Goal: Communication & Community: Share content

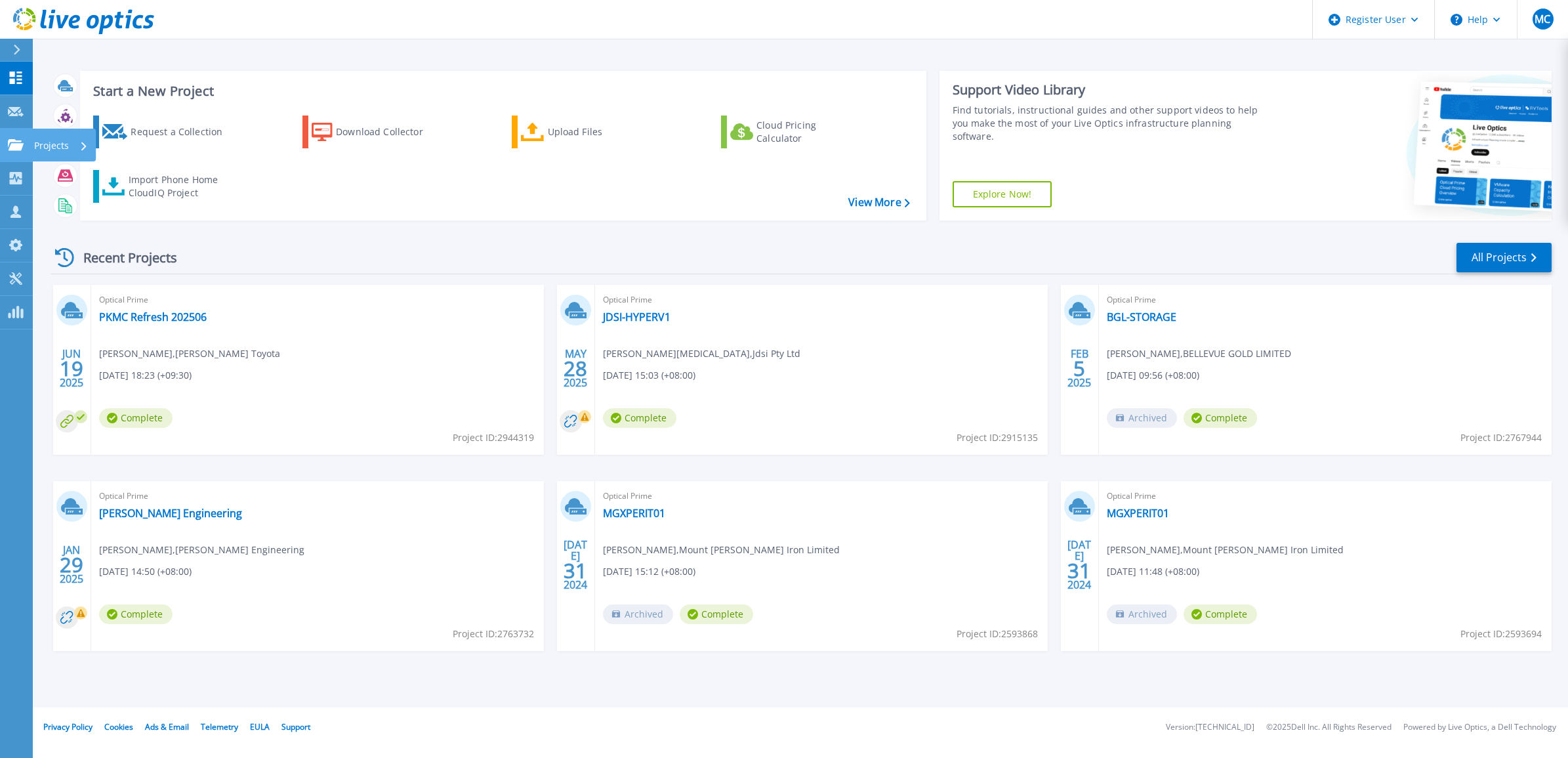
click at [64, 140] on p "Projects" at bounding box center [51, 145] width 35 height 34
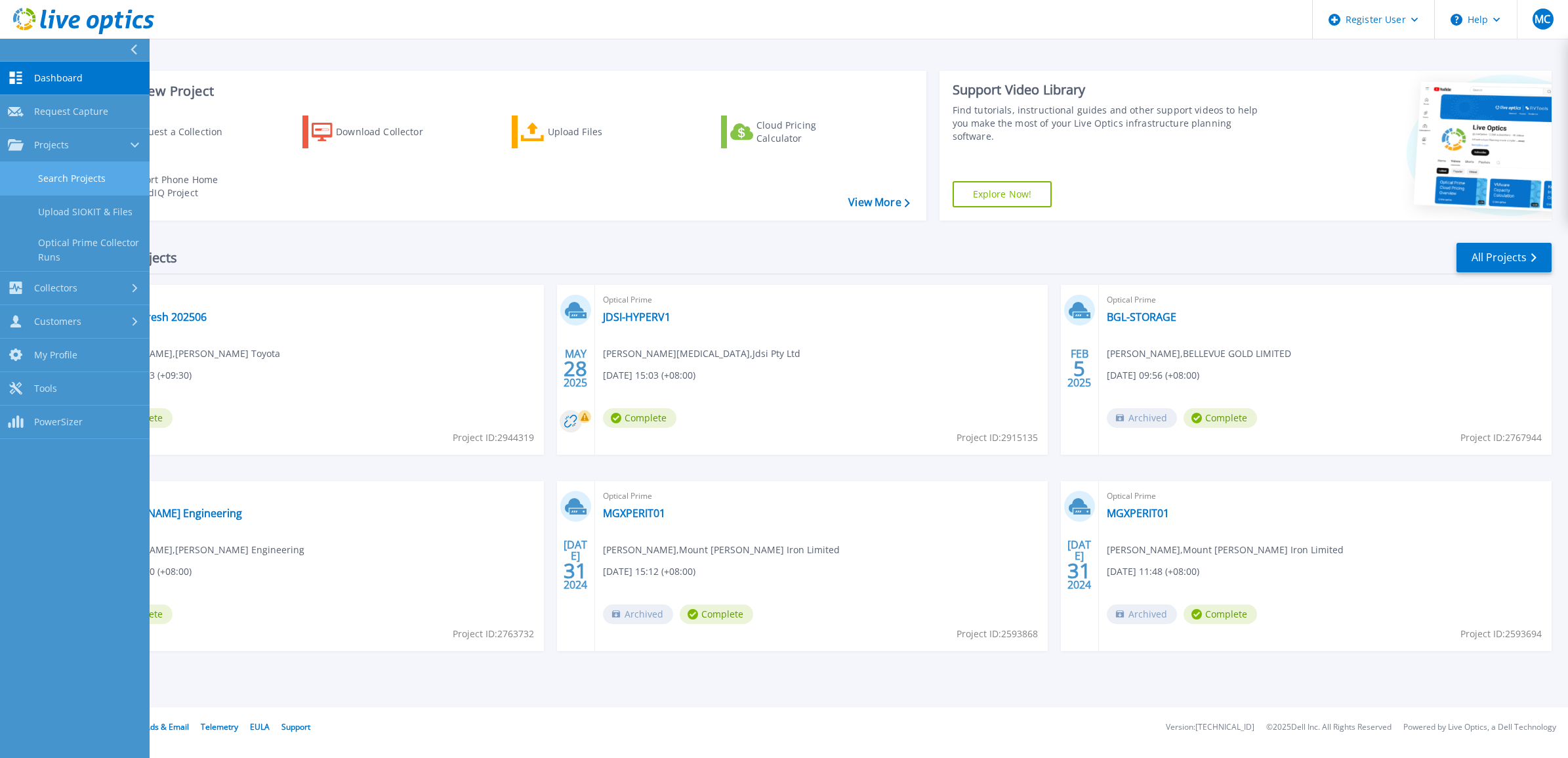
click at [82, 182] on link "Search Projects" at bounding box center [75, 178] width 150 height 34
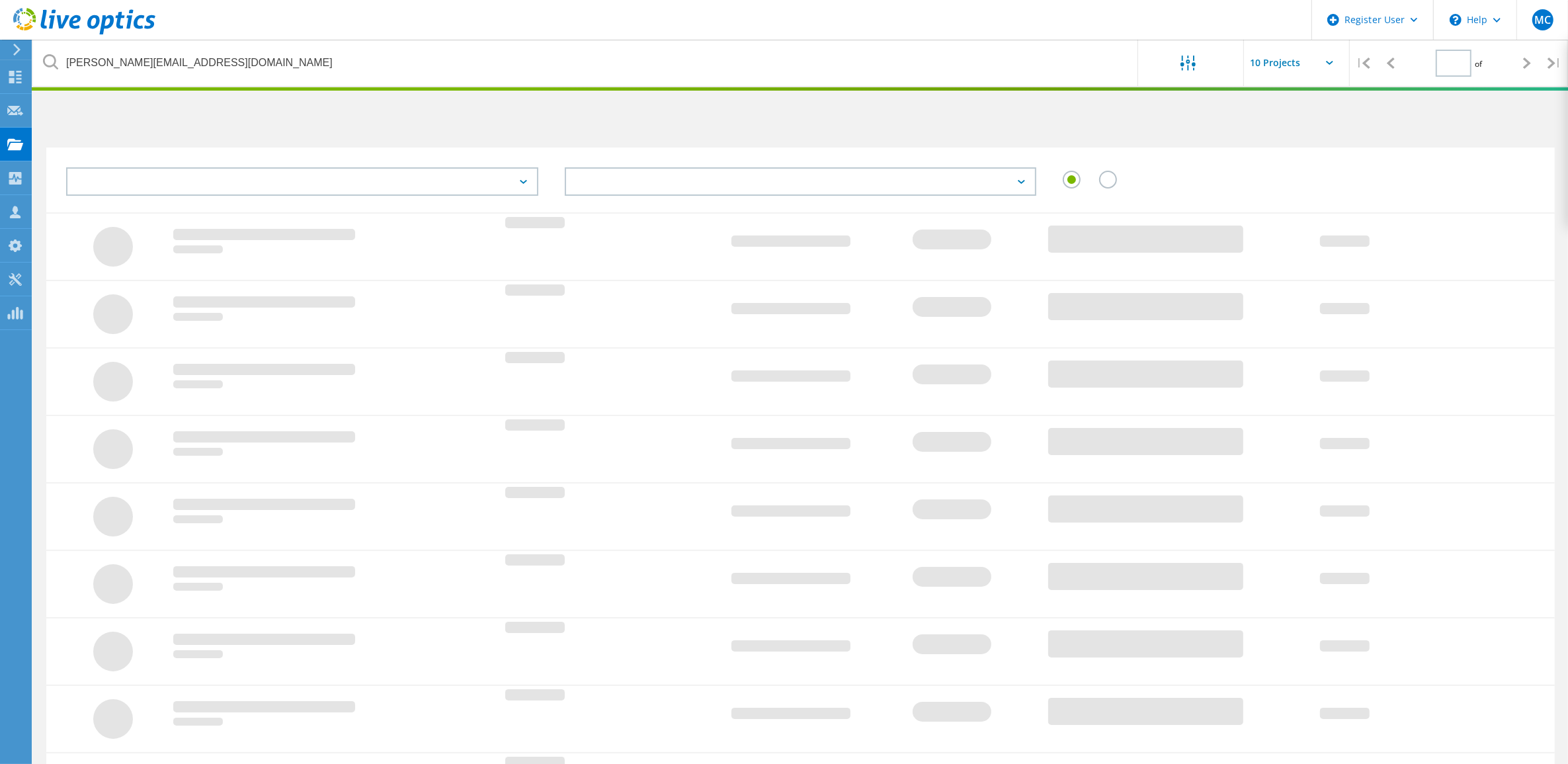
type input "1"
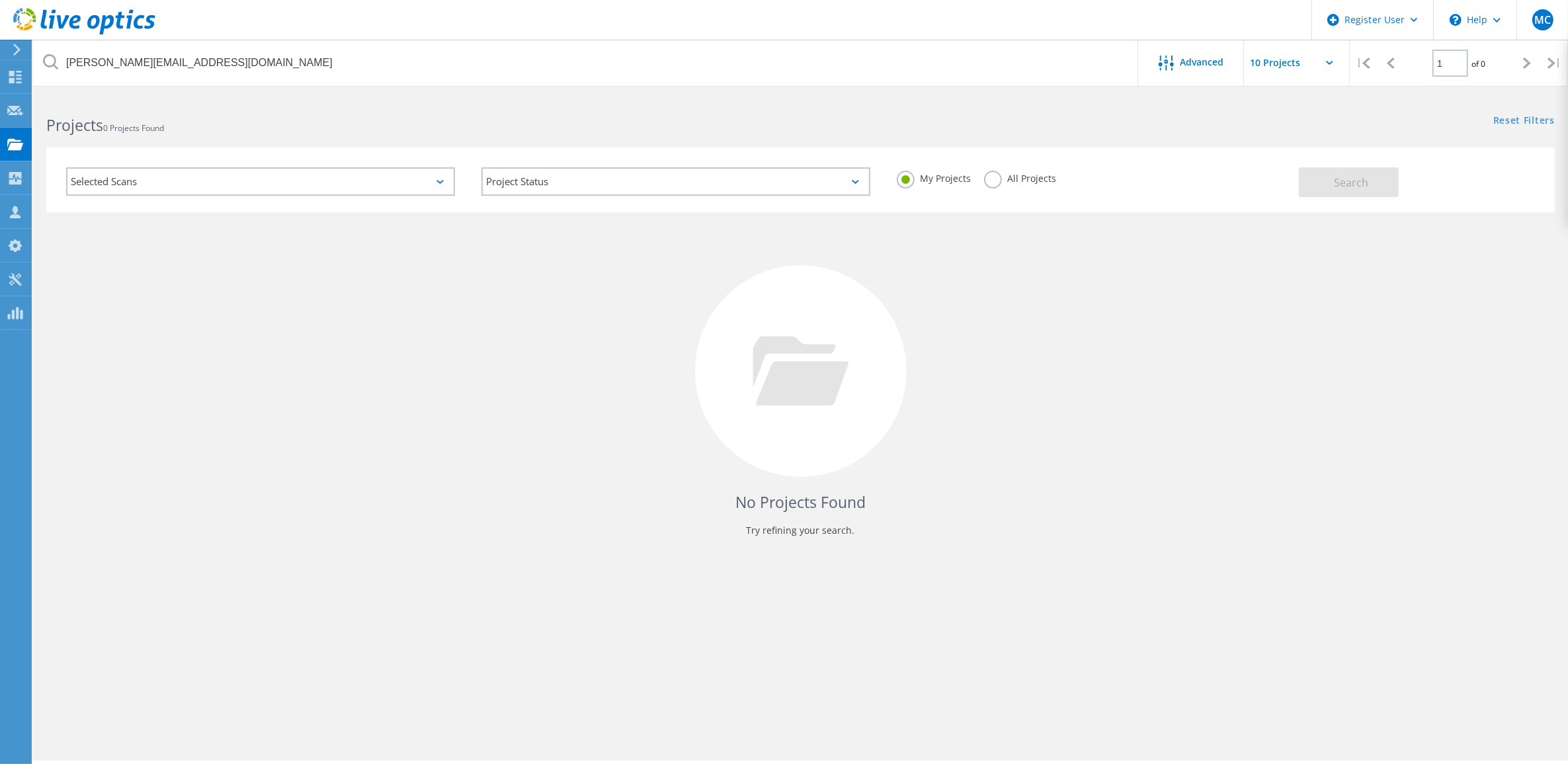
click at [200, 183] on div "Selected Scans" at bounding box center [261, 181] width 389 height 28
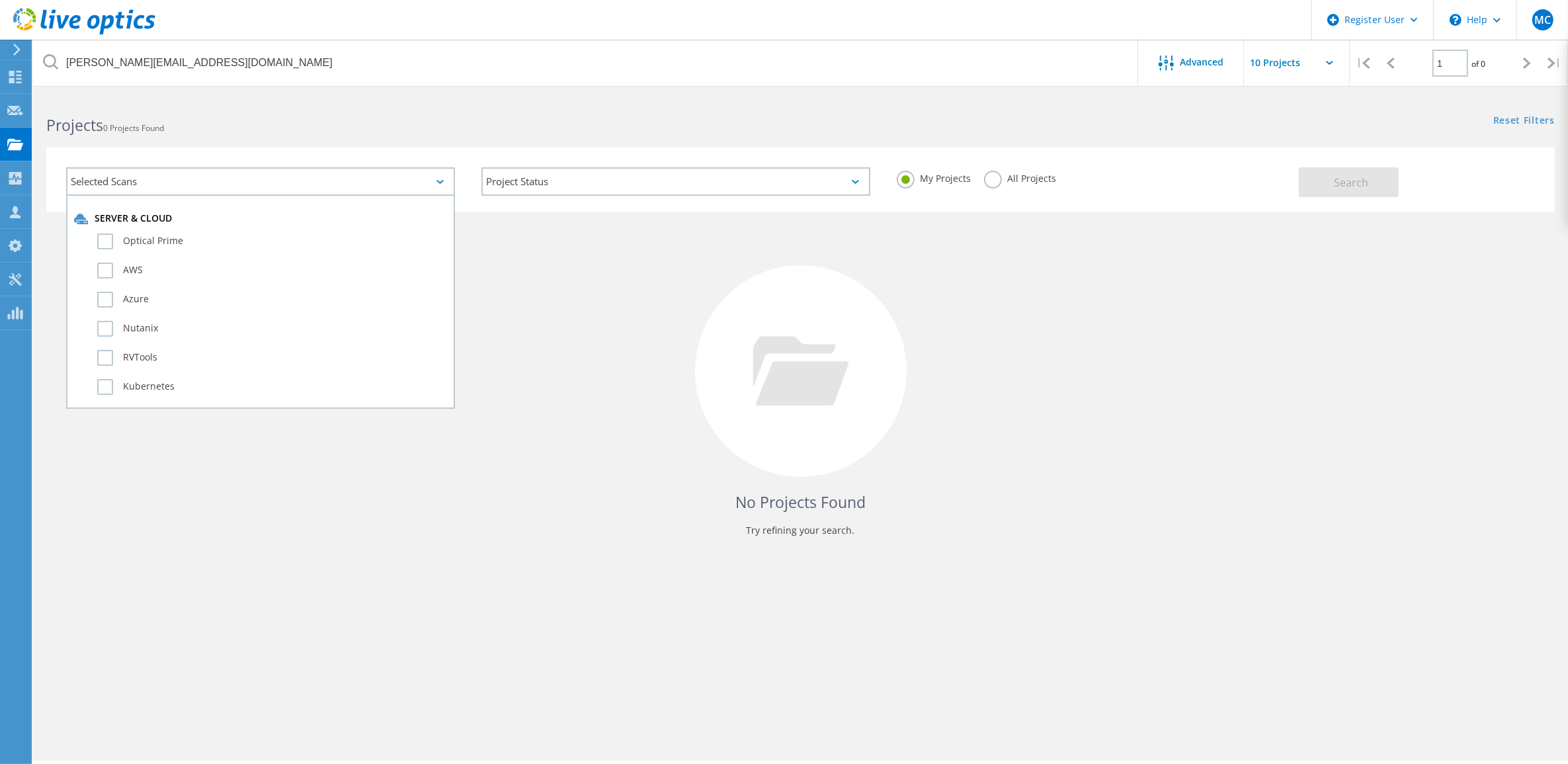
click at [205, 131] on h2 "Projects 0 Projects Found" at bounding box center [416, 125] width 740 height 22
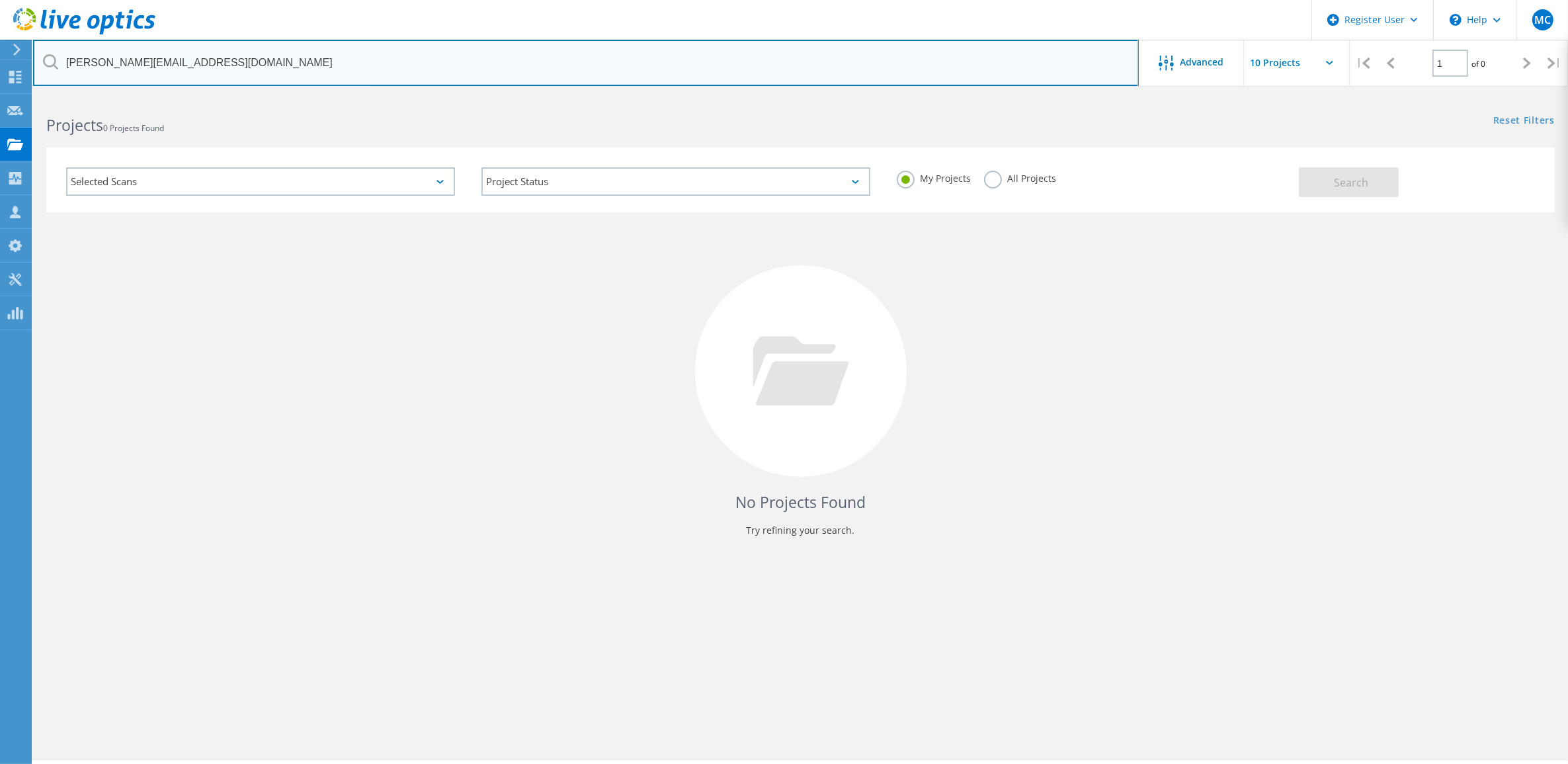
click at [216, 64] on input "Michael.Studte@smallbusiness.wa.gov.au" at bounding box center [586, 62] width 1105 height 46
drag, startPoint x: 254, startPoint y: 62, endPoint x: -88, endPoint y: 53, distance: 342.1
click at [0, 53] on html "Register User \n Help Explore Helpful Articles Contact Support MC Dell User Mar…" at bounding box center [784, 400] width 1568 height 800
type input "peter kittle"
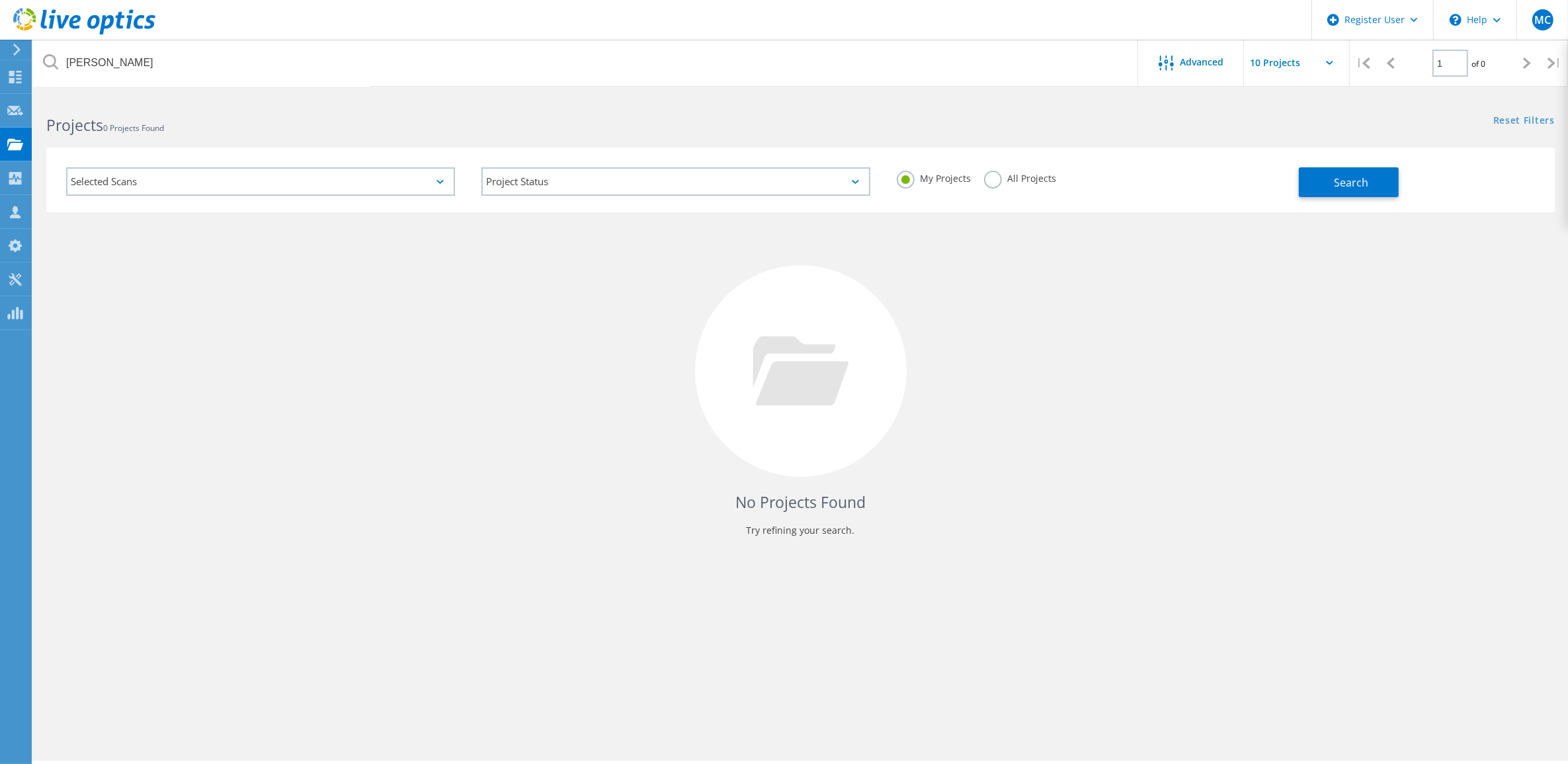
click at [987, 176] on label "All Projects" at bounding box center [1020, 177] width 72 height 12
click at [0, 0] on input "All Projects" at bounding box center [0, 0] width 0 height 0
click at [1337, 184] on span "Search" at bounding box center [1352, 182] width 35 height 15
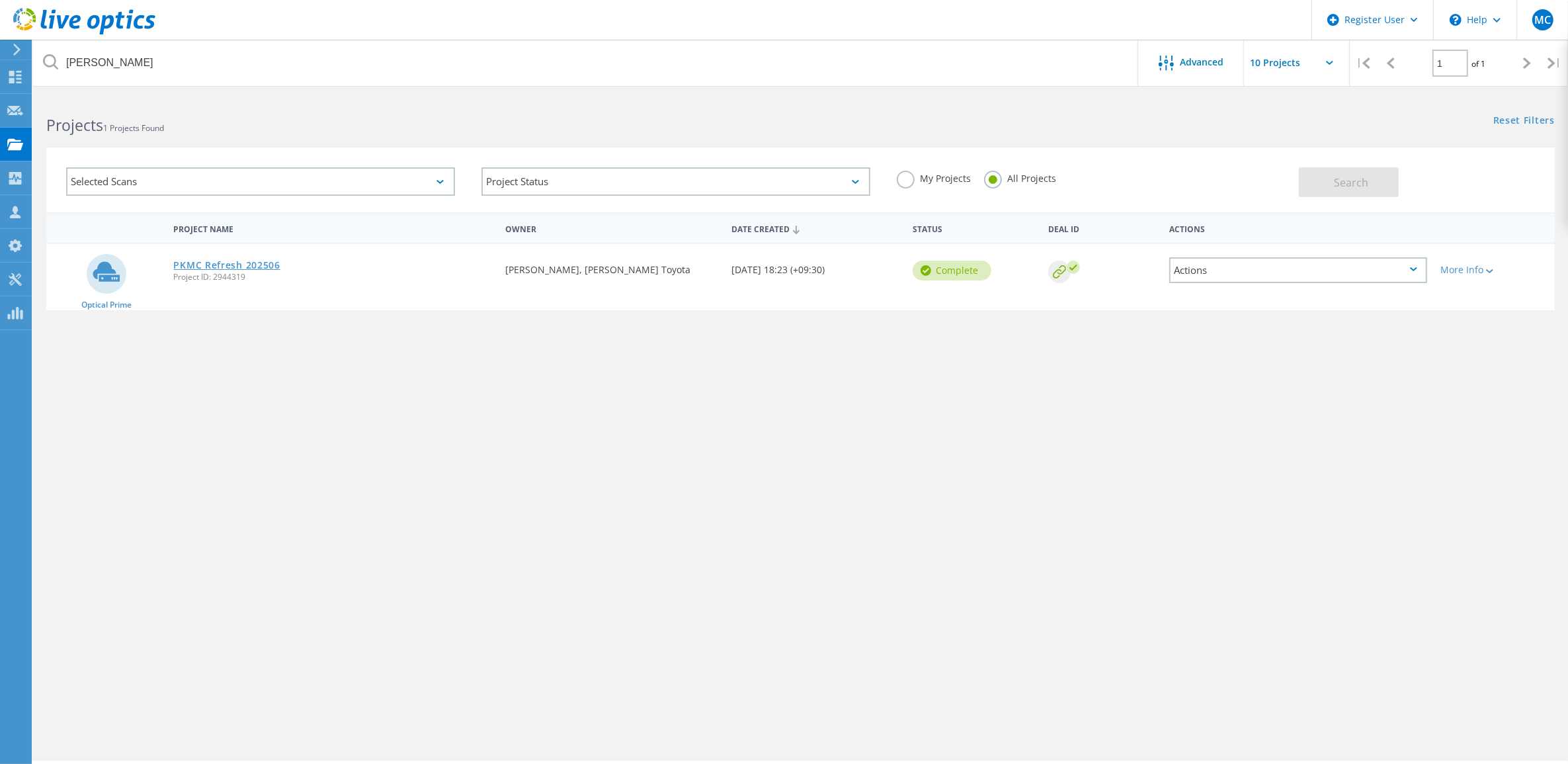
click at [226, 265] on link "PKMC Refresh 202506" at bounding box center [227, 265] width 106 height 9
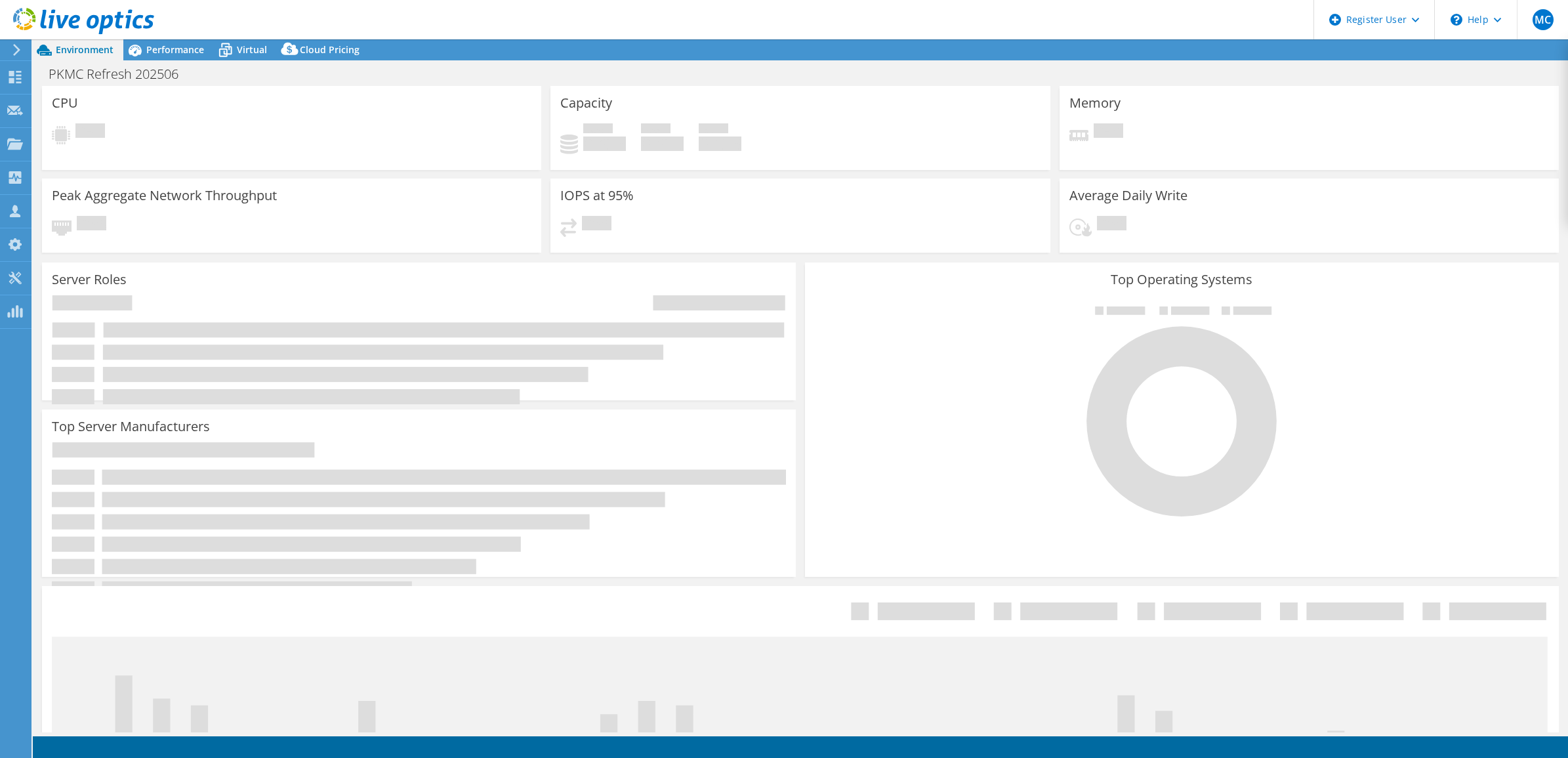
select select "USD"
select select "[GEOGRAPHIC_DATA]"
select select "AUD"
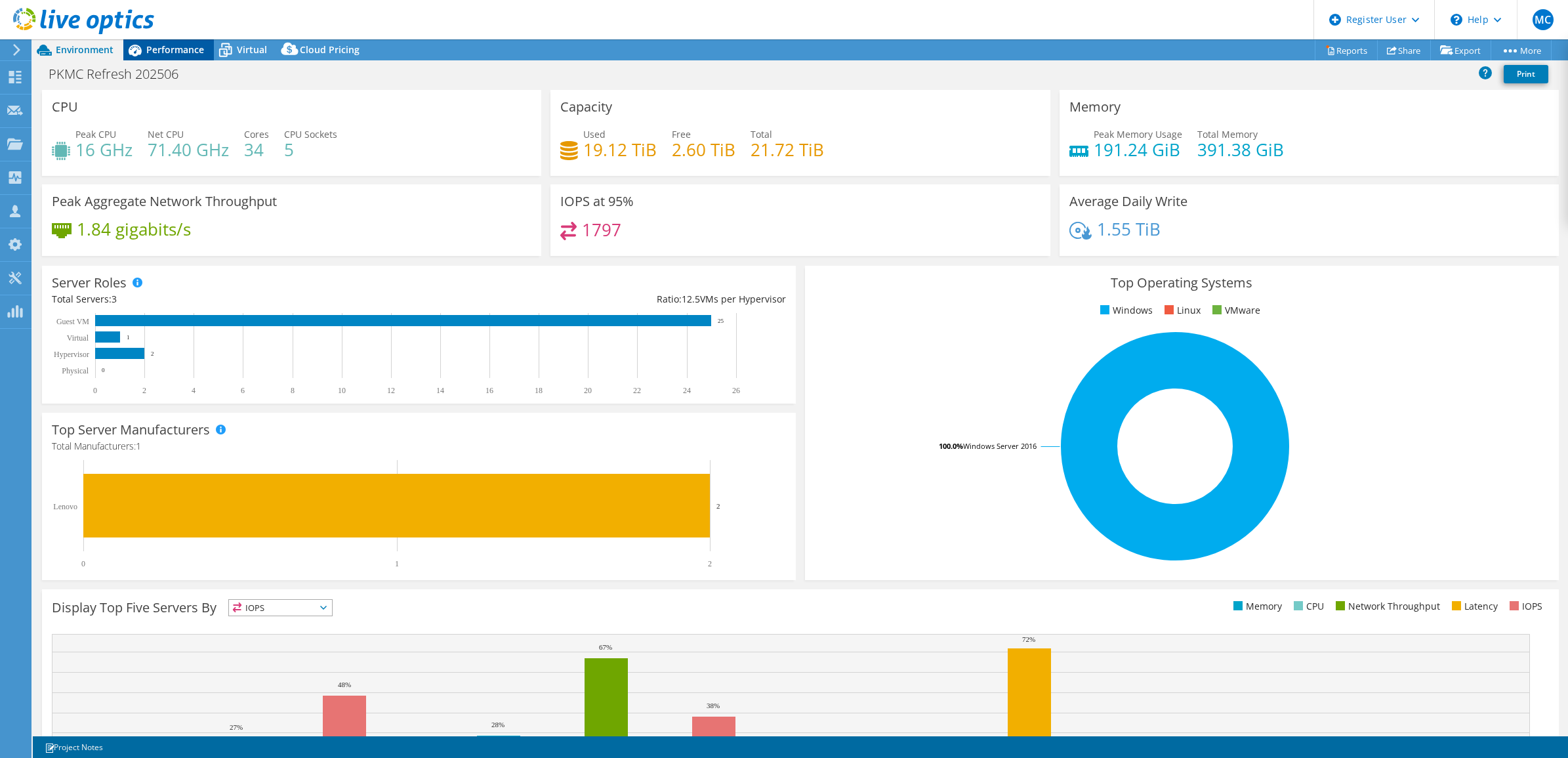
click at [175, 47] on span "Performance" at bounding box center [175, 49] width 58 height 12
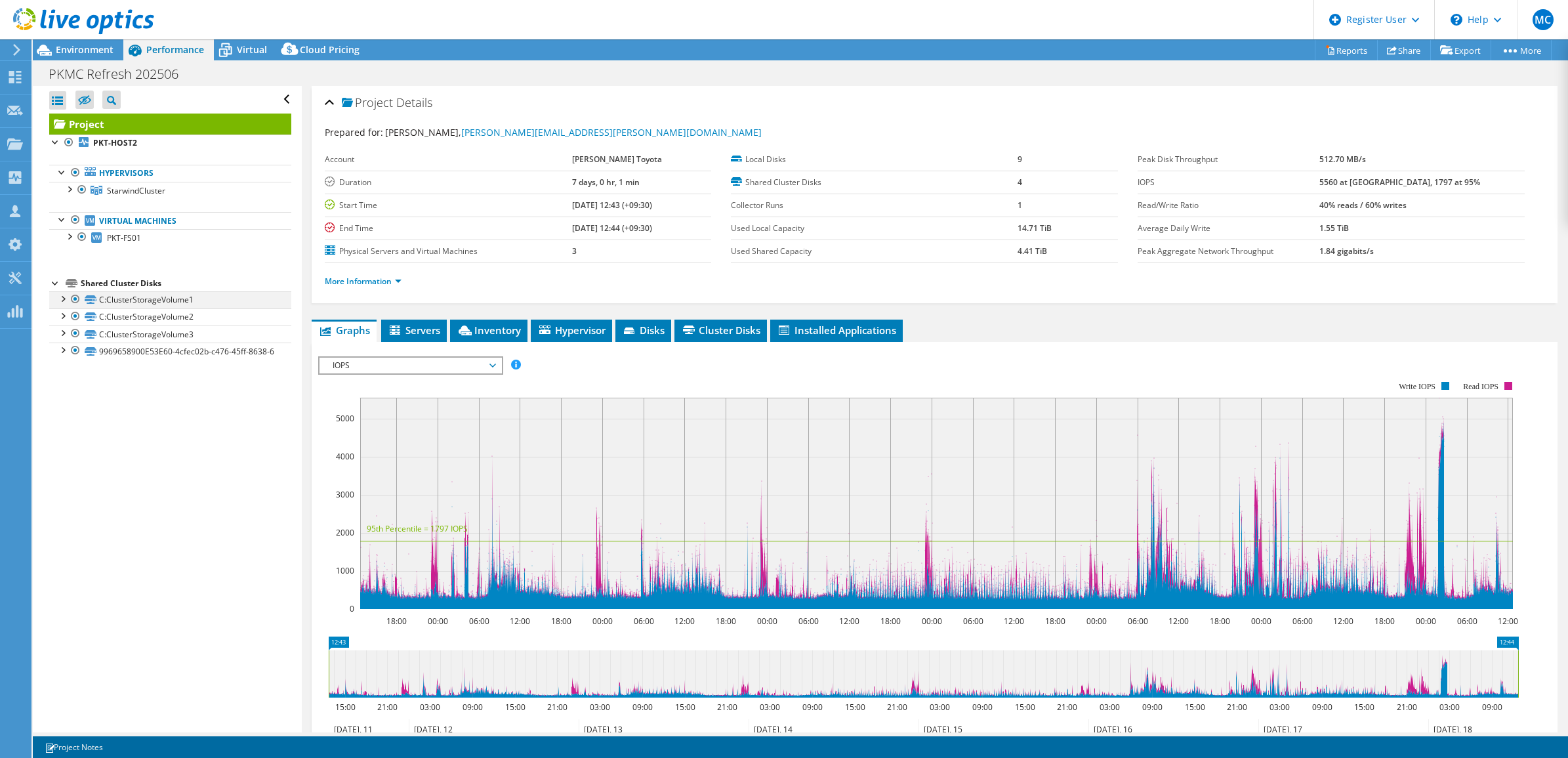
click at [64, 300] on div at bounding box center [62, 298] width 13 height 13
click at [63, 355] on div at bounding box center [62, 348] width 13 height 13
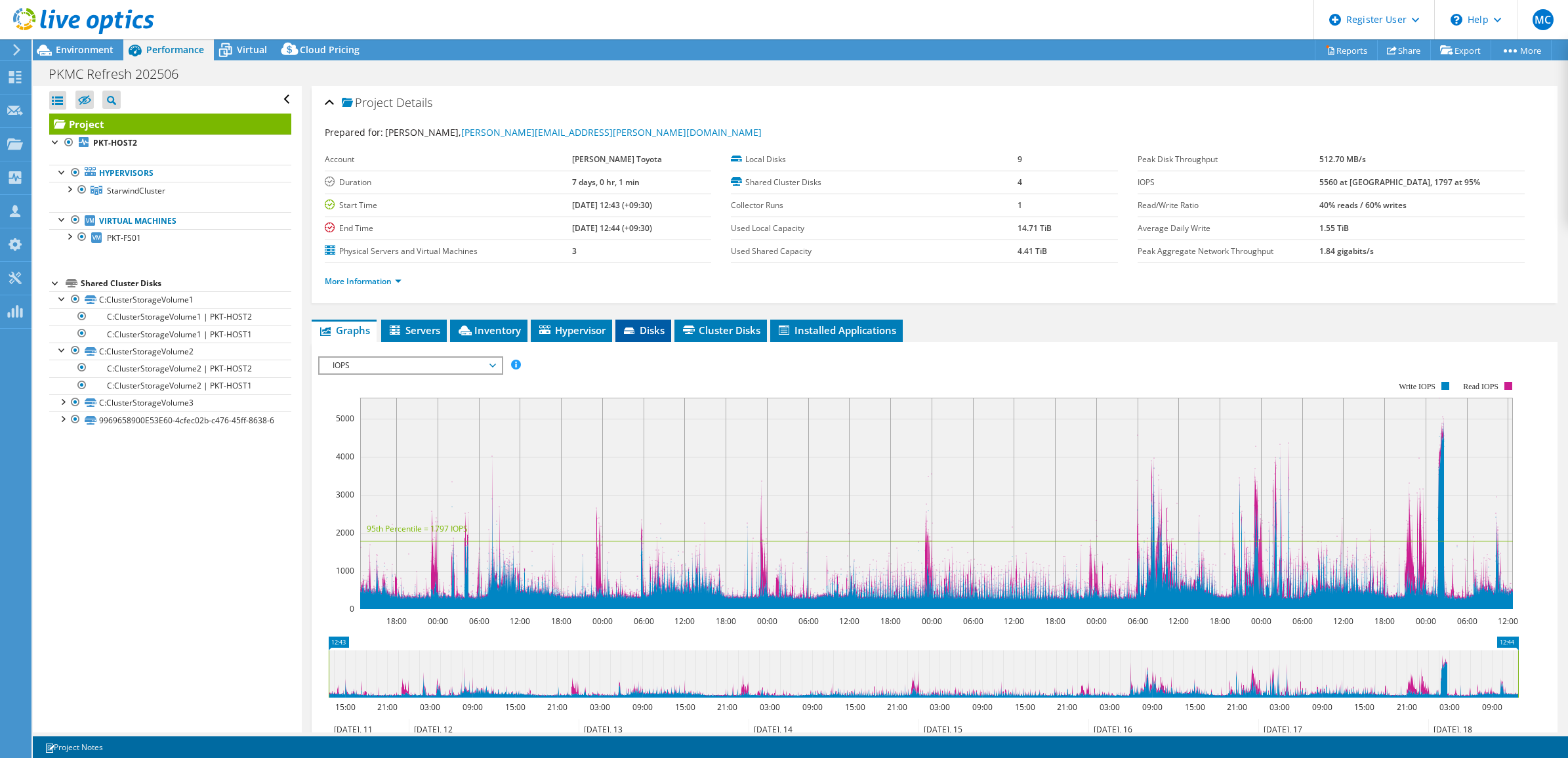
click at [661, 329] on span "Disks" at bounding box center [643, 330] width 43 height 13
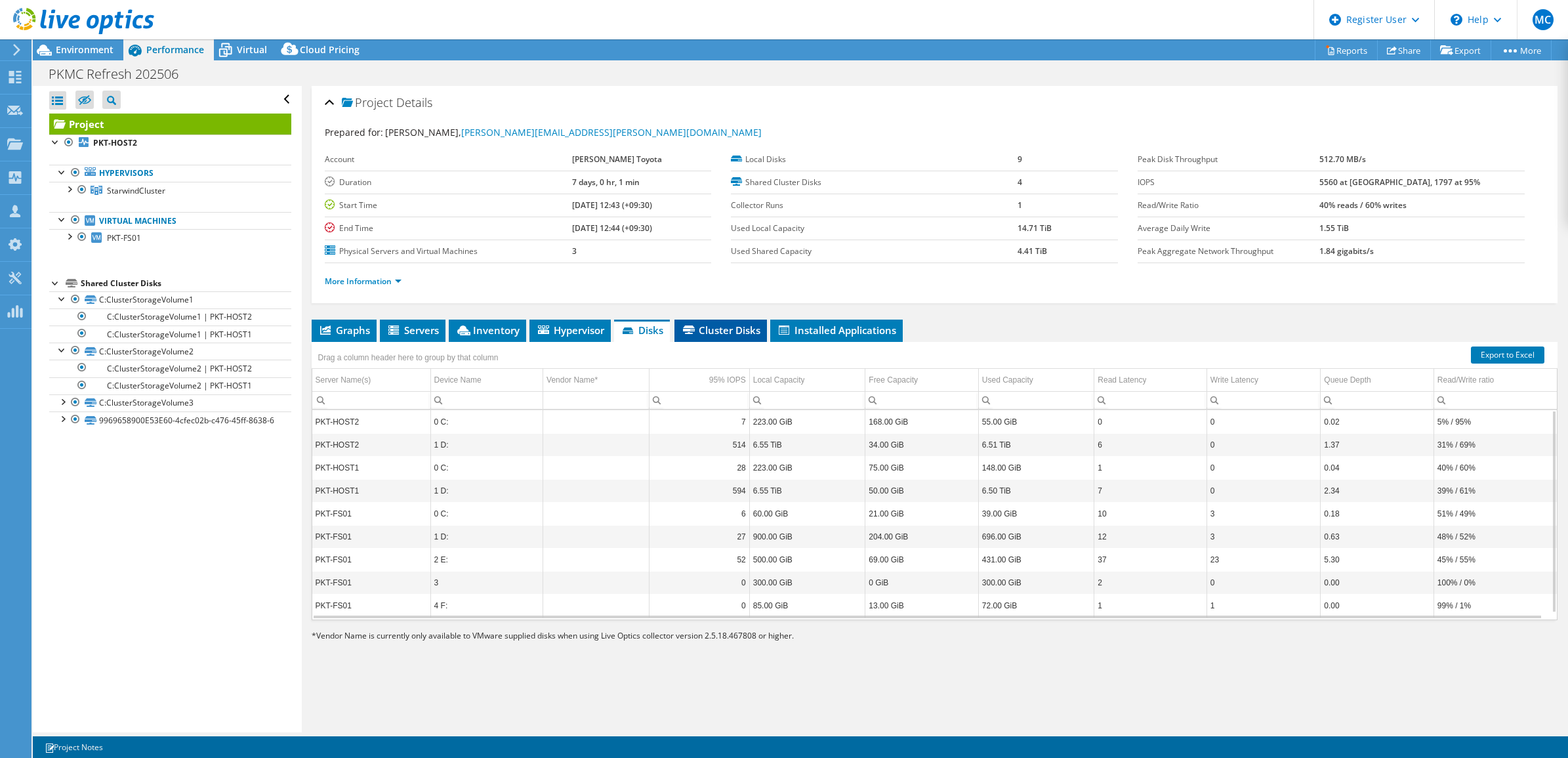
click at [733, 324] on span "Cluster Disks" at bounding box center [721, 330] width 80 height 13
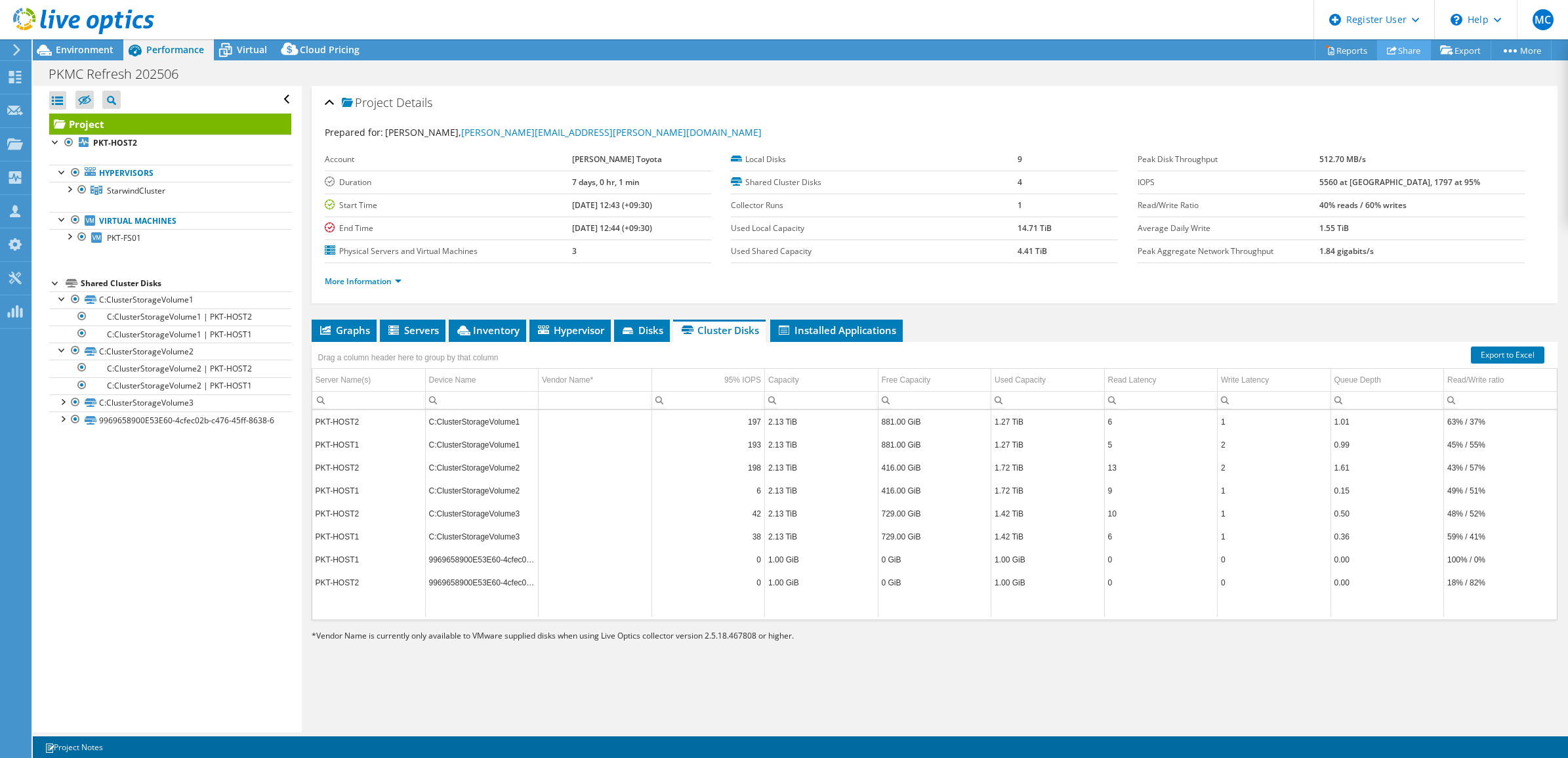
click at [1387, 46] on use at bounding box center [1392, 50] width 10 height 8
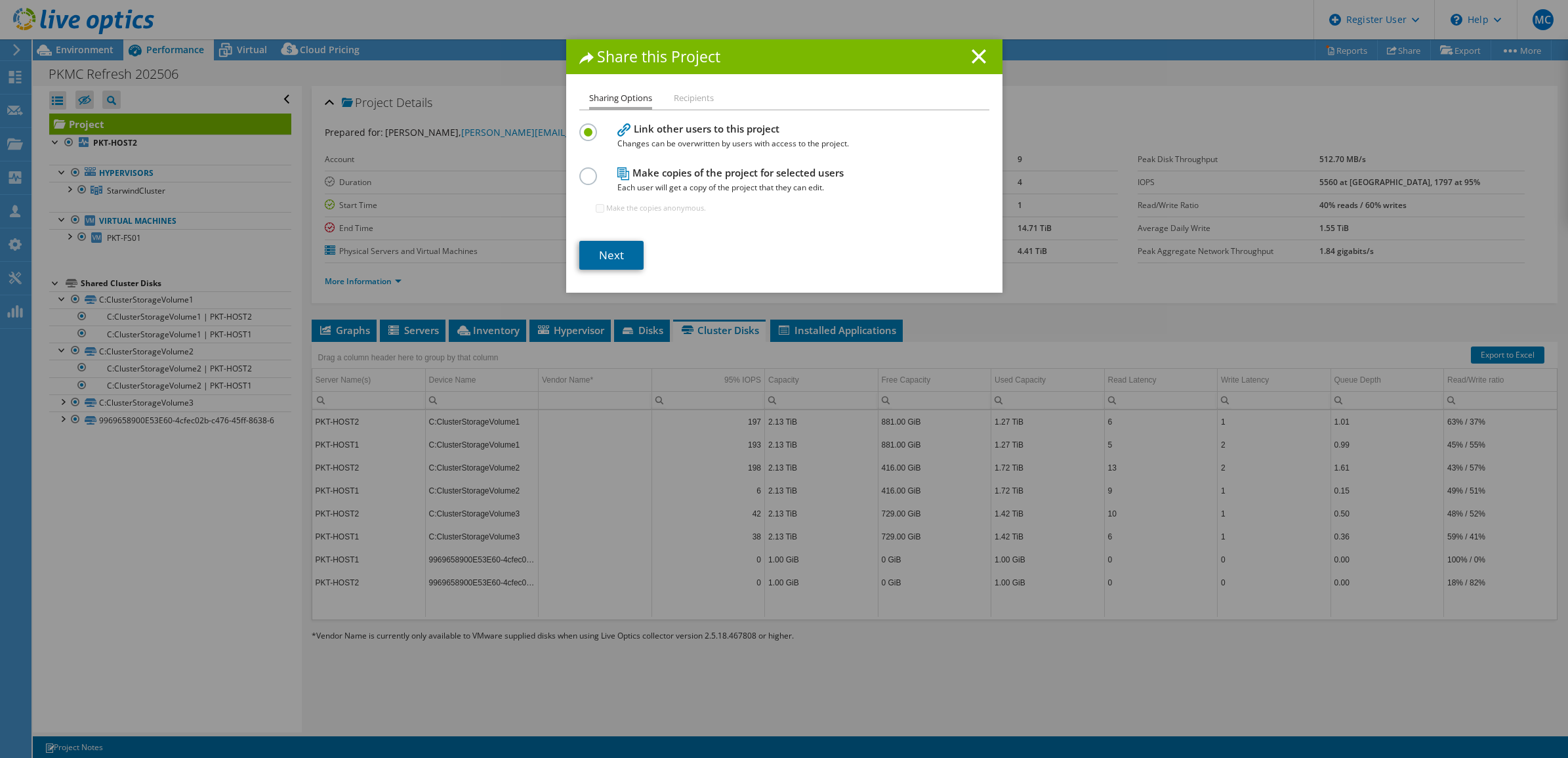
click at [602, 257] on link "Next" at bounding box center [612, 255] width 64 height 29
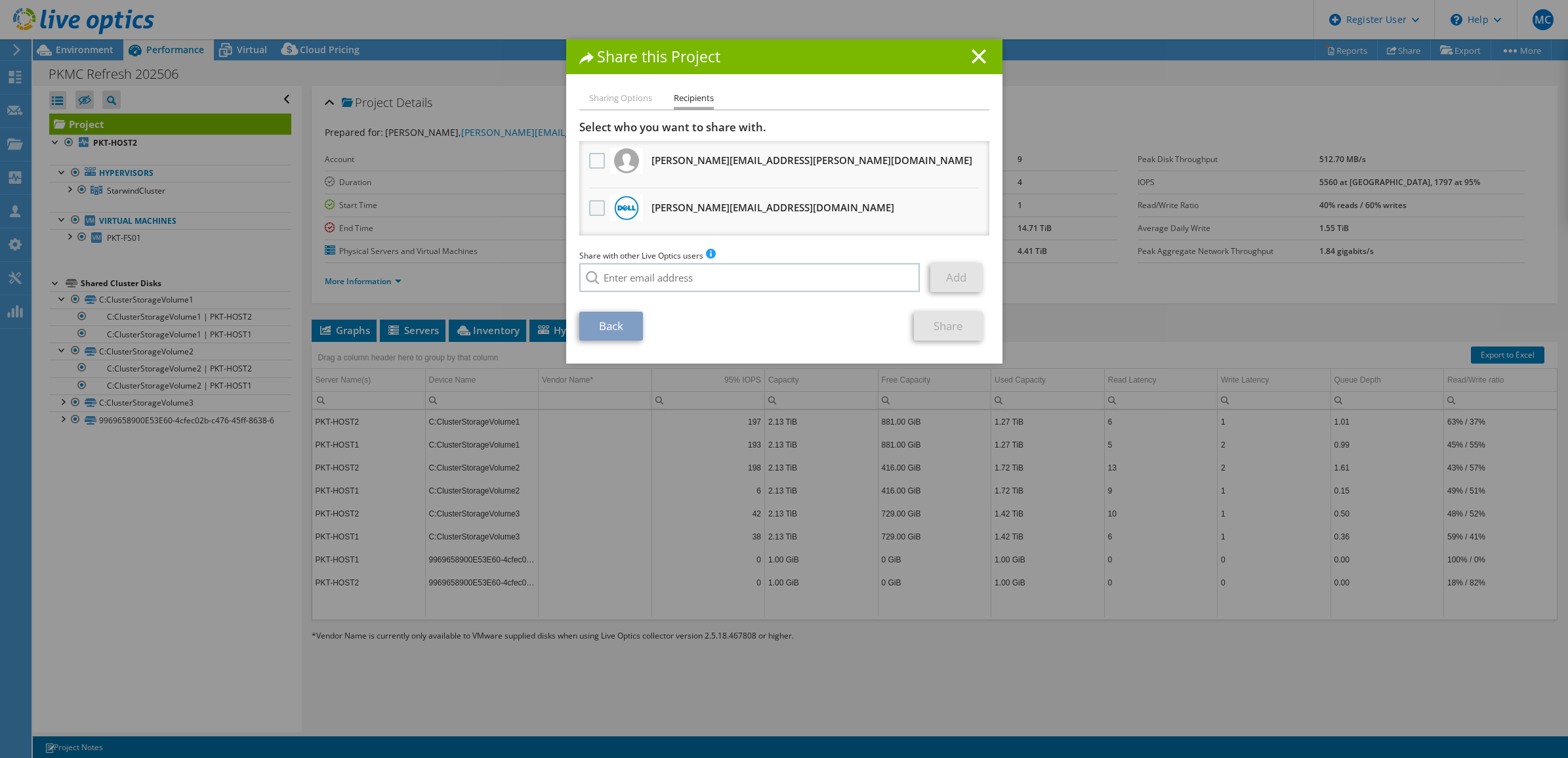
click at [591, 202] on label at bounding box center [599, 208] width 19 height 16
click at [0, 0] on input "checkbox" at bounding box center [0, 0] width 0 height 0
click at [960, 331] on link "Share" at bounding box center [948, 326] width 69 height 29
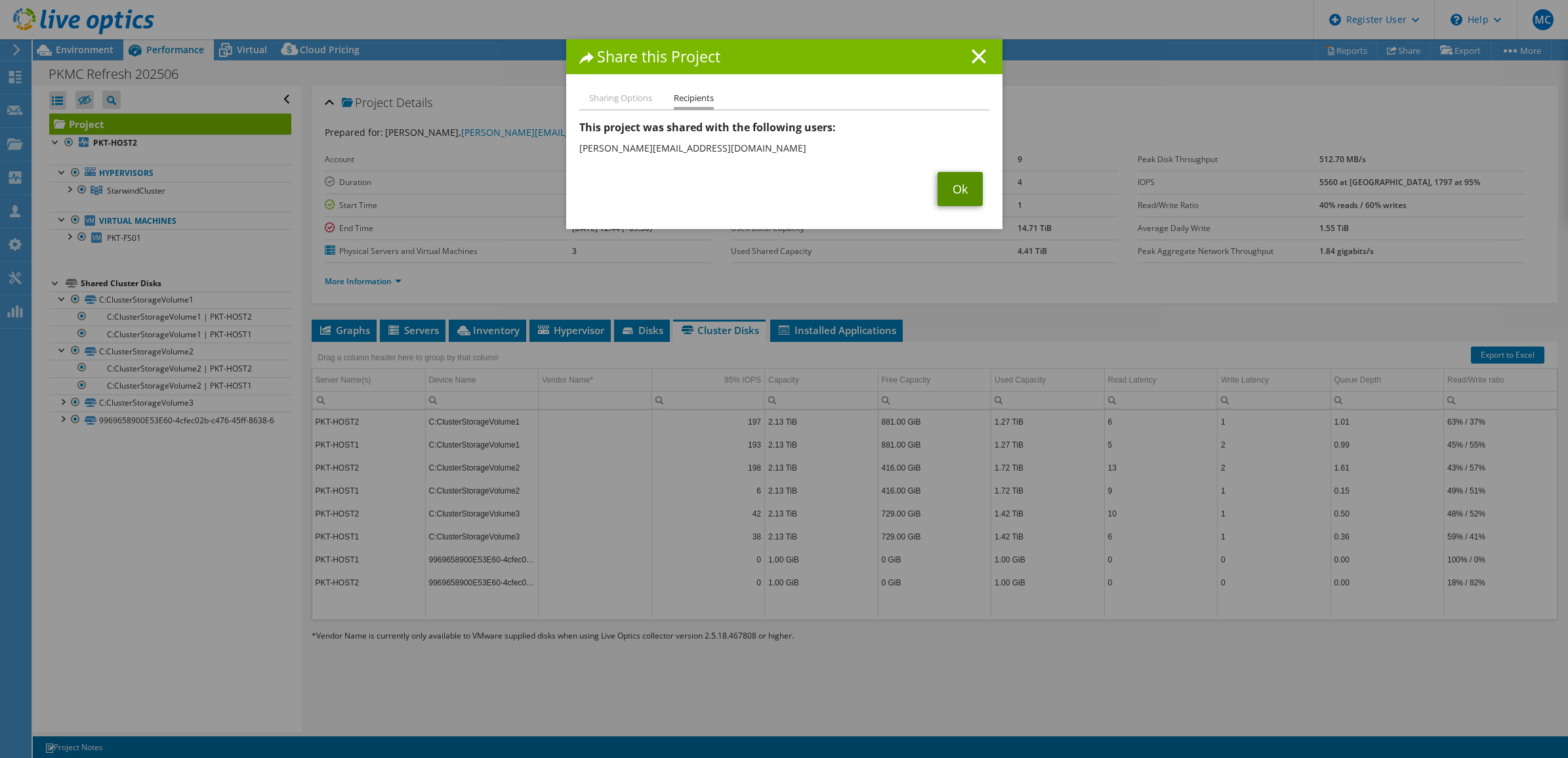
click at [953, 188] on link "Ok" at bounding box center [960, 189] width 45 height 34
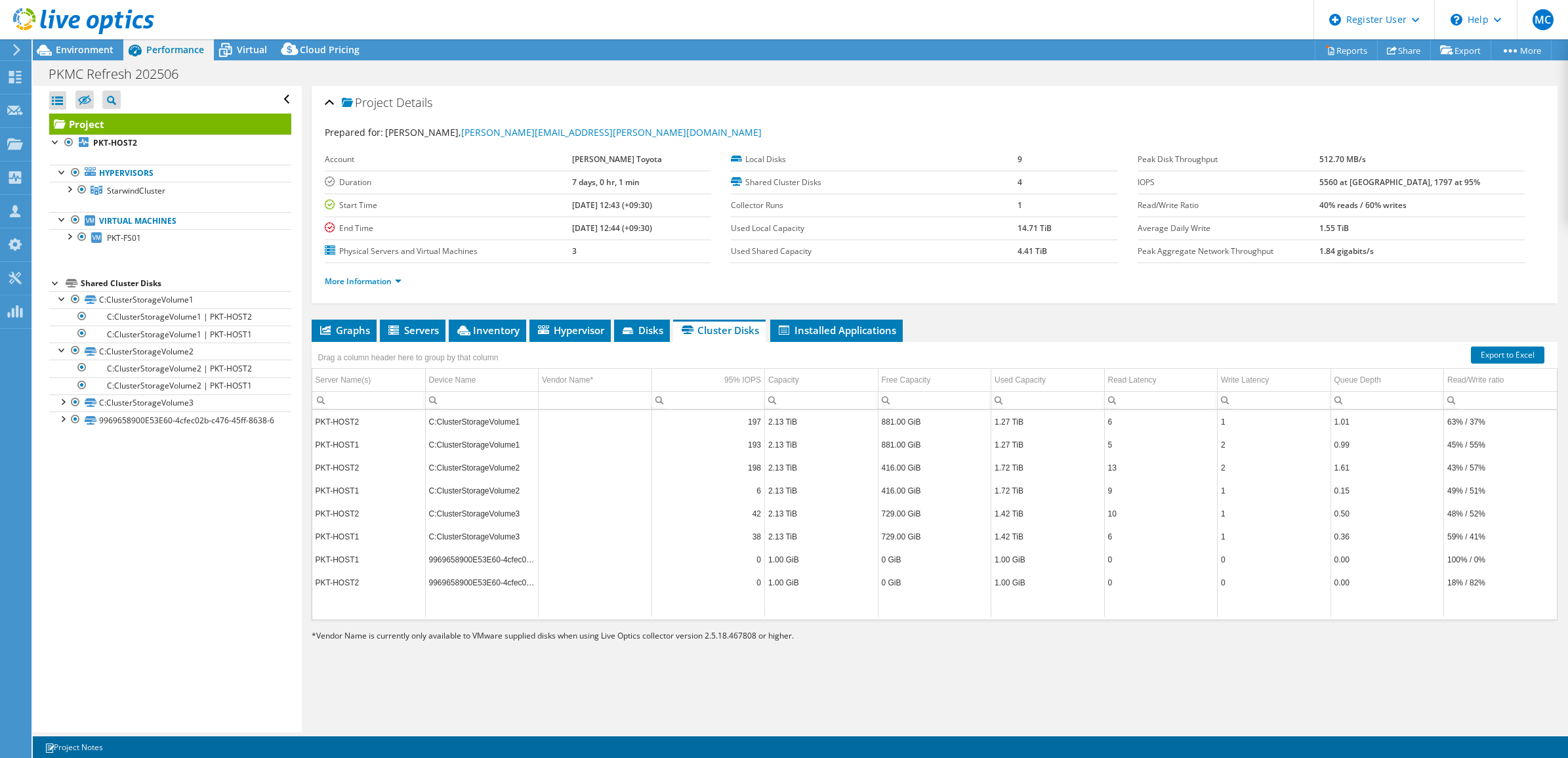
click at [766, 670] on div "Project Details Prepared for: [PERSON_NAME], [PERSON_NAME][EMAIL_ADDRESS][PERSO…" at bounding box center [935, 409] width 1266 height 646
click at [401, 279] on link "More Information" at bounding box center [363, 281] width 77 height 11
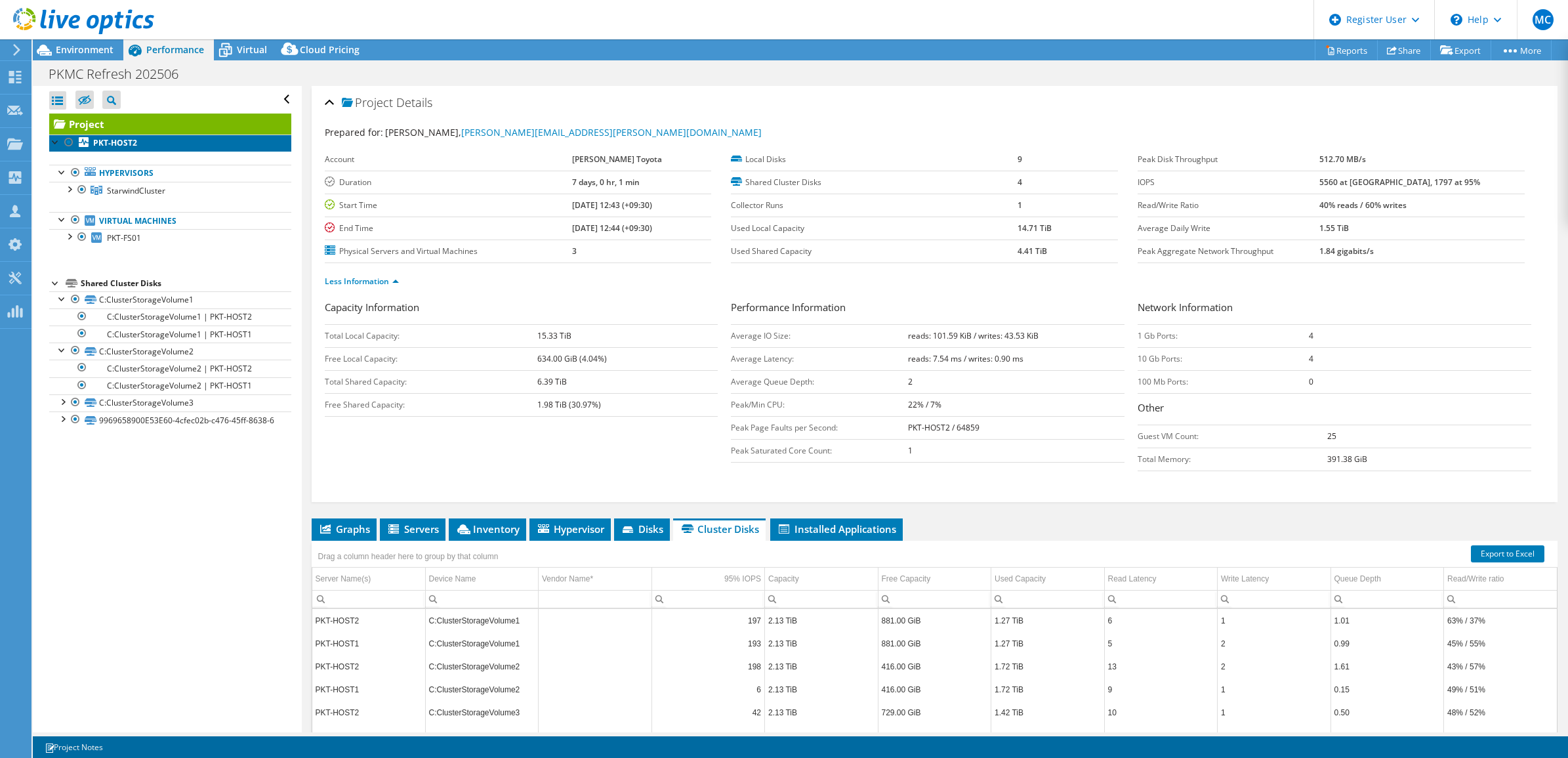
click at [132, 143] on b "PKT-HOST2" at bounding box center [115, 143] width 44 height 11
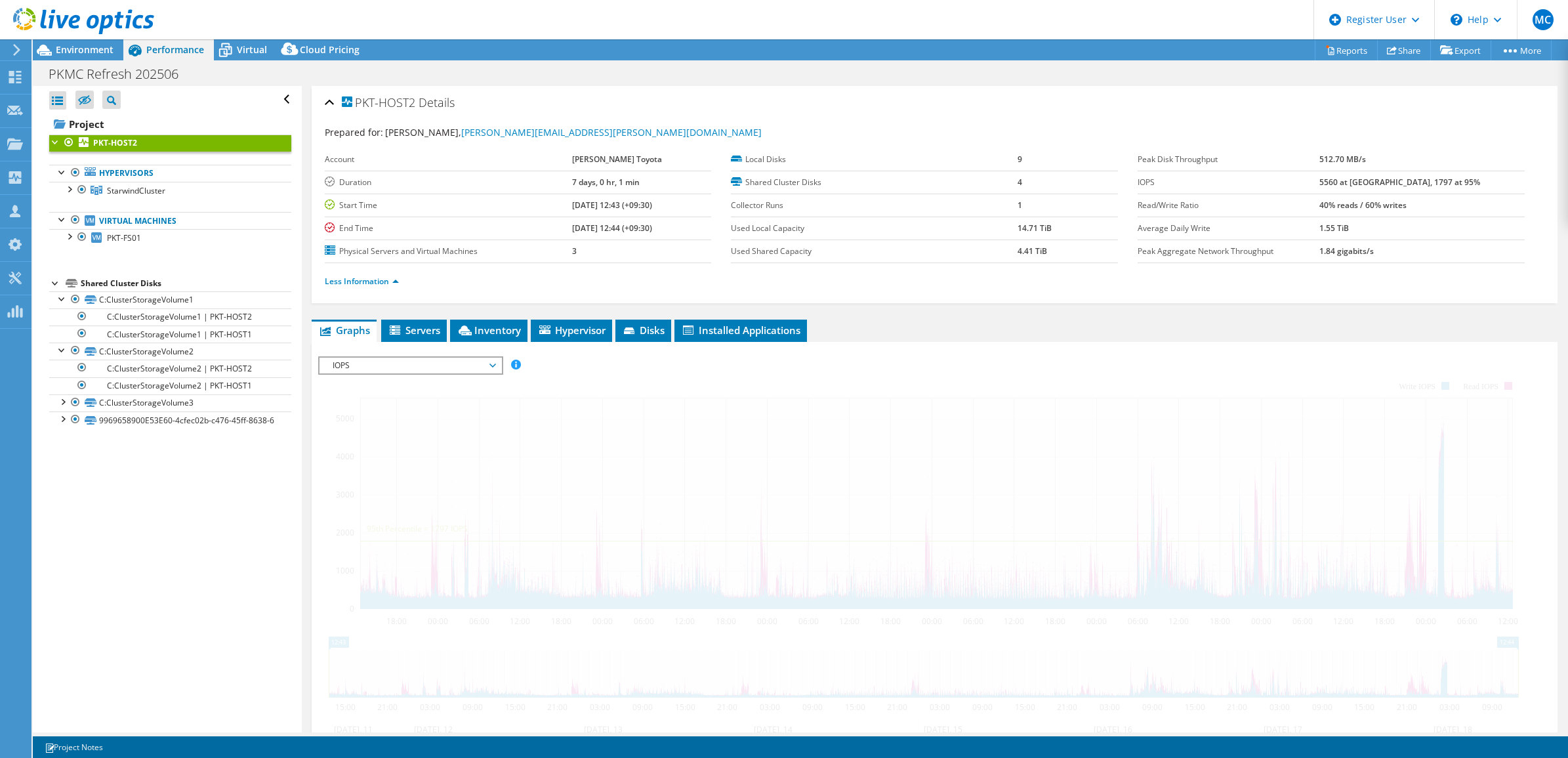
click at [132, 143] on b "PKT-HOST2" at bounding box center [115, 143] width 44 height 11
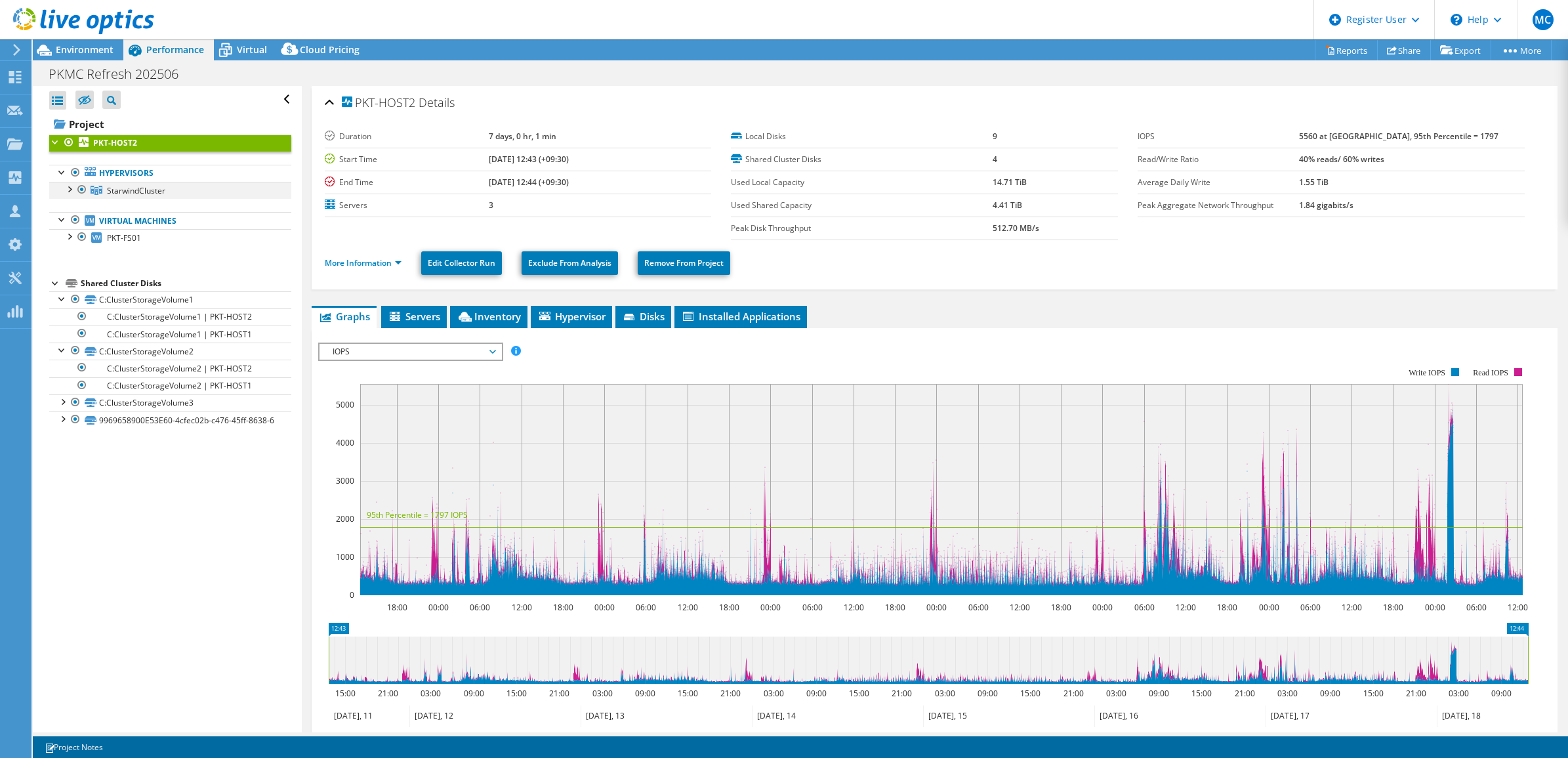
click at [70, 193] on div at bounding box center [69, 188] width 13 height 13
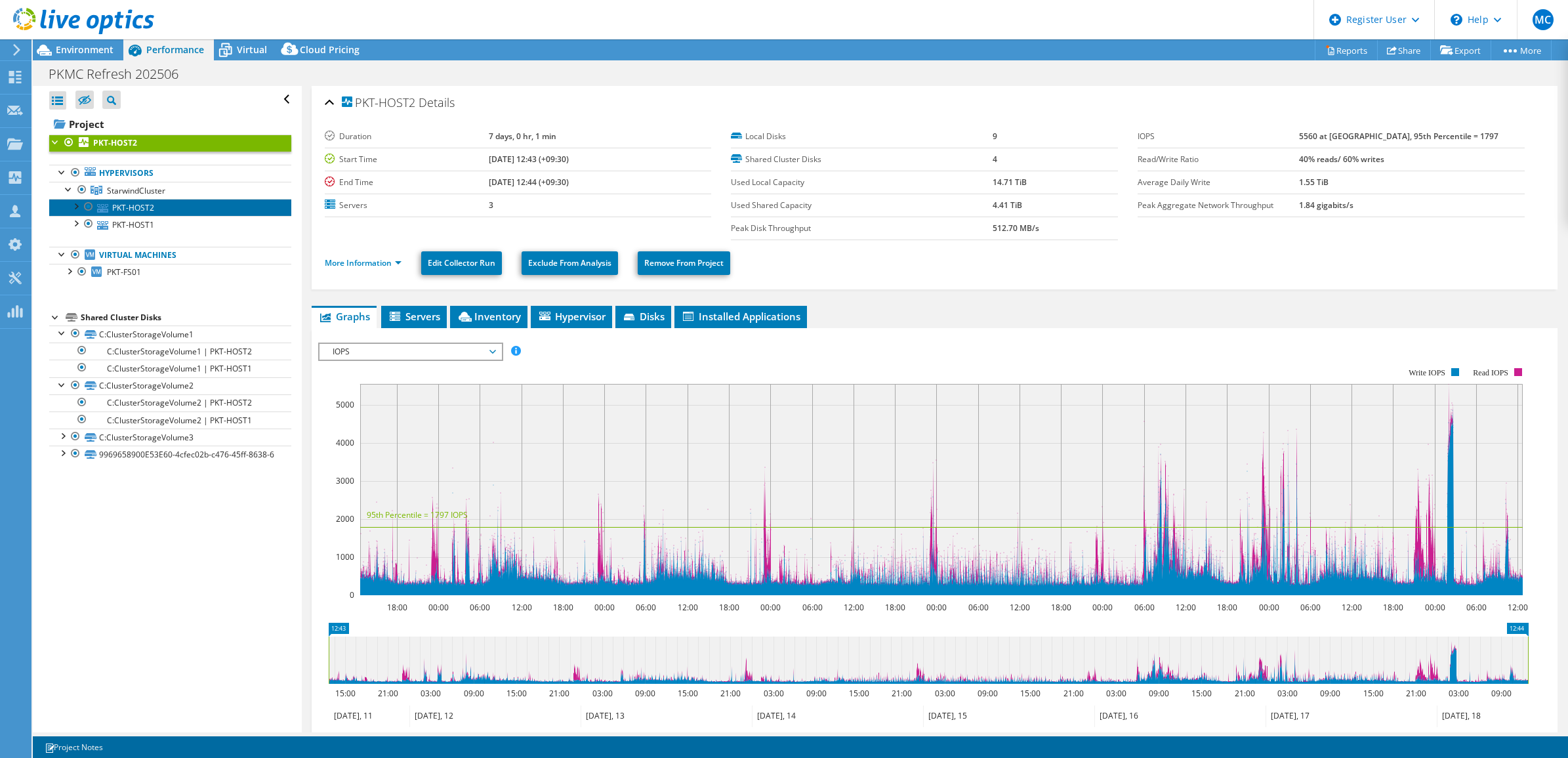
click at [164, 211] on link "PKT-HOST2" at bounding box center [170, 207] width 242 height 17
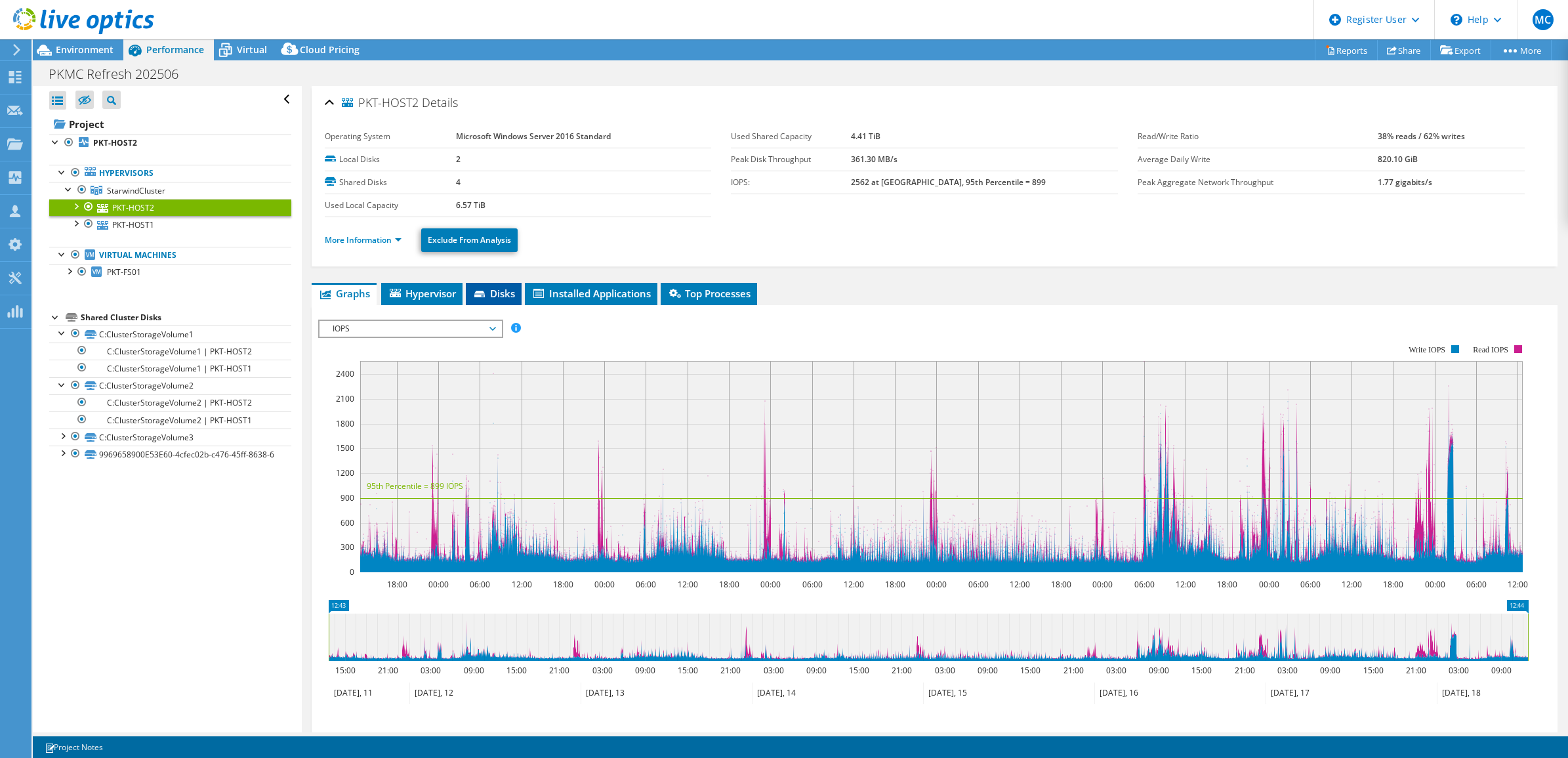
click at [499, 291] on span "Disks" at bounding box center [494, 293] width 43 height 13
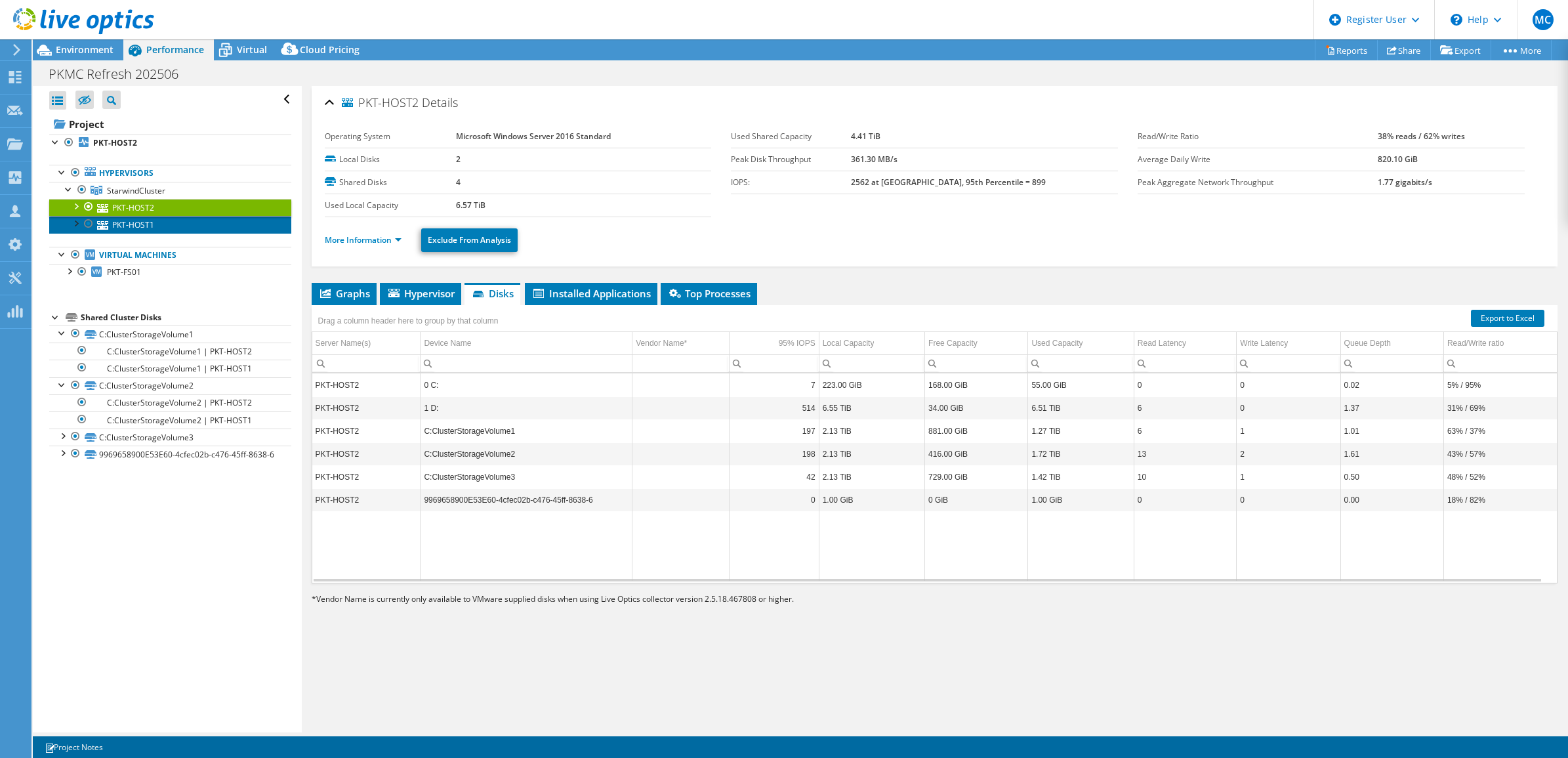
click at [136, 228] on link "PKT-HOST1" at bounding box center [170, 224] width 242 height 17
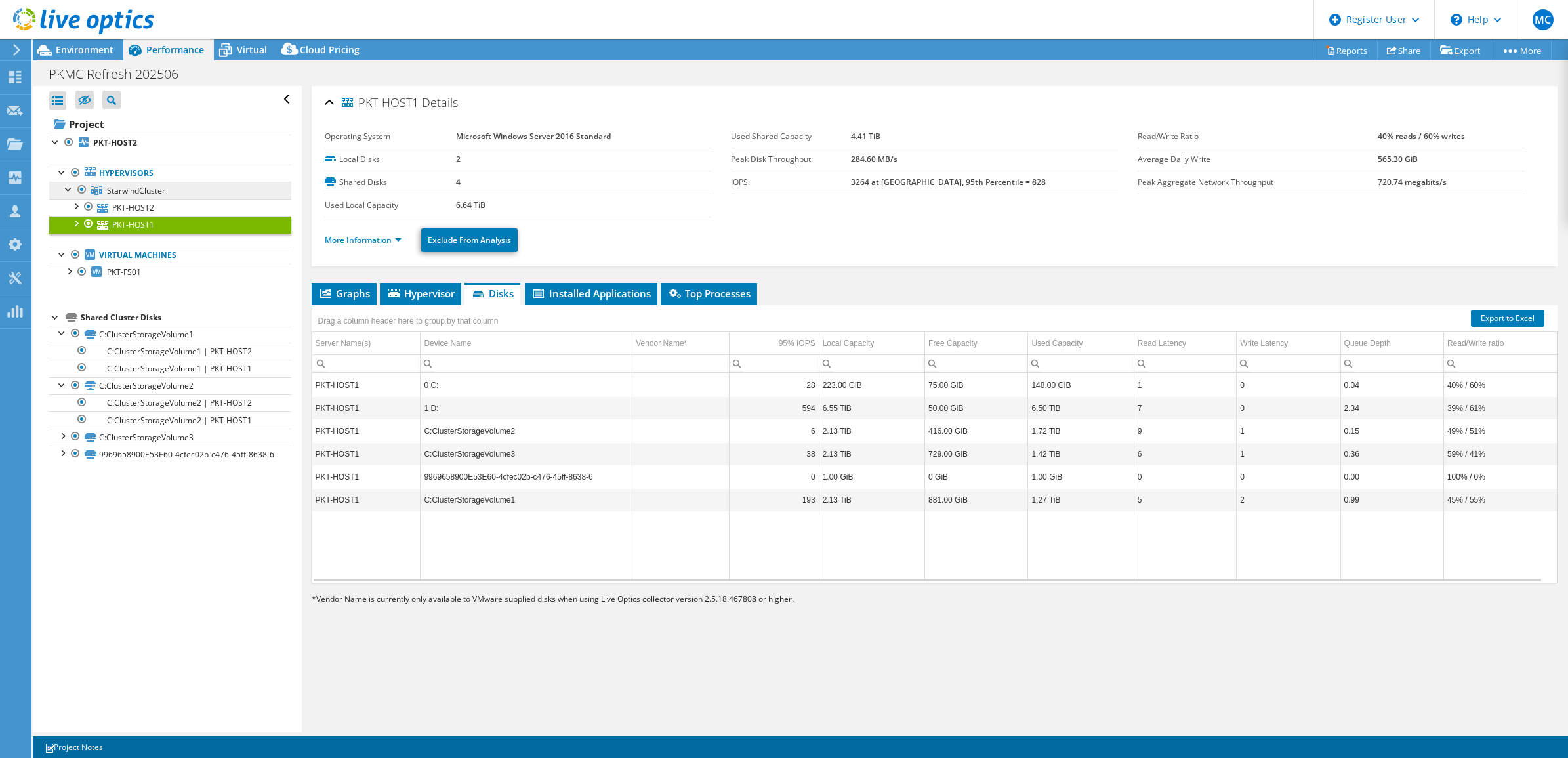
click at [136, 191] on span "StarwindCluster" at bounding box center [136, 191] width 58 height 11
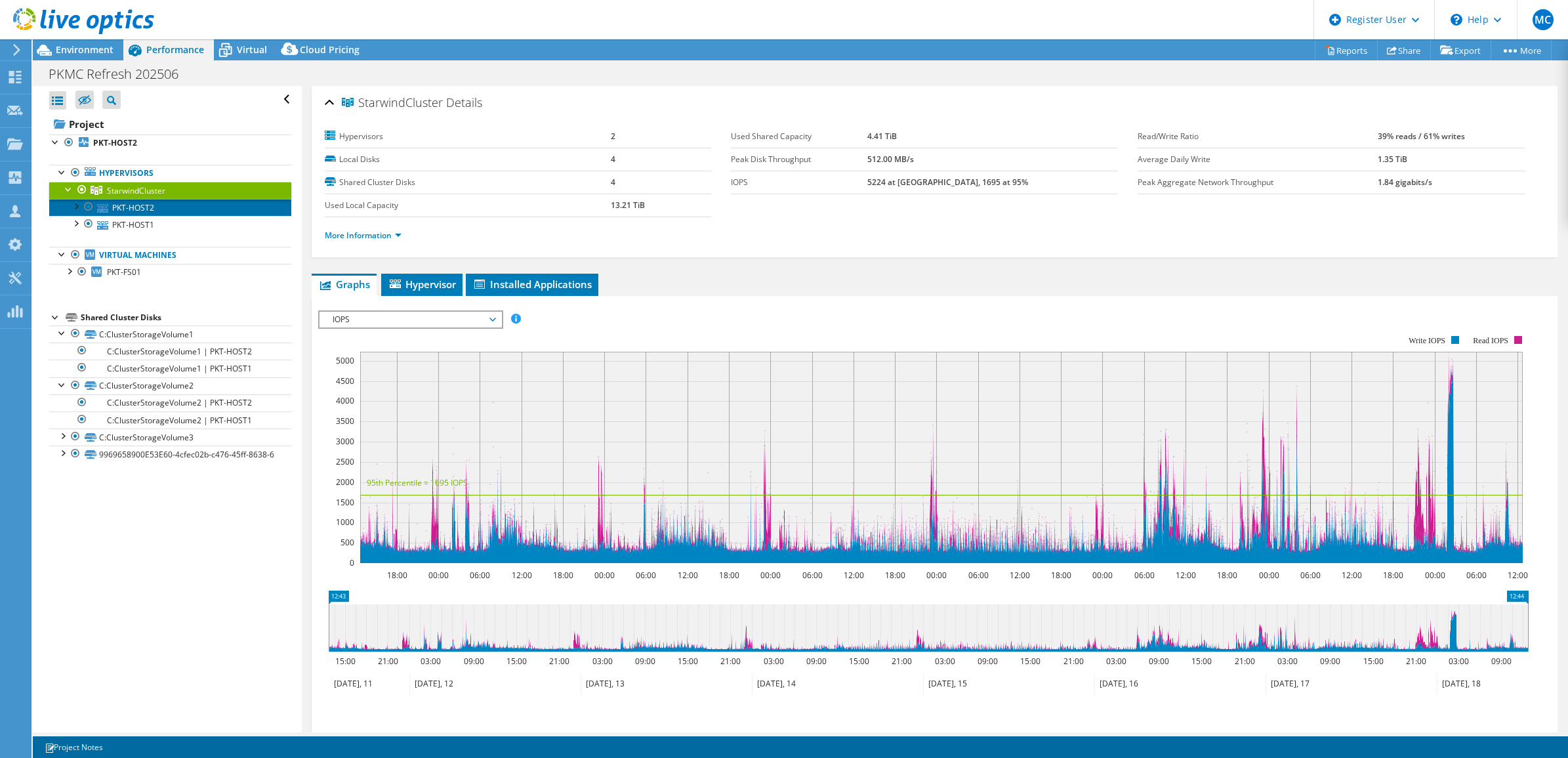
click at [136, 202] on link "PKT-HOST2" at bounding box center [170, 207] width 242 height 17
